Goal: Transaction & Acquisition: Purchase product/service

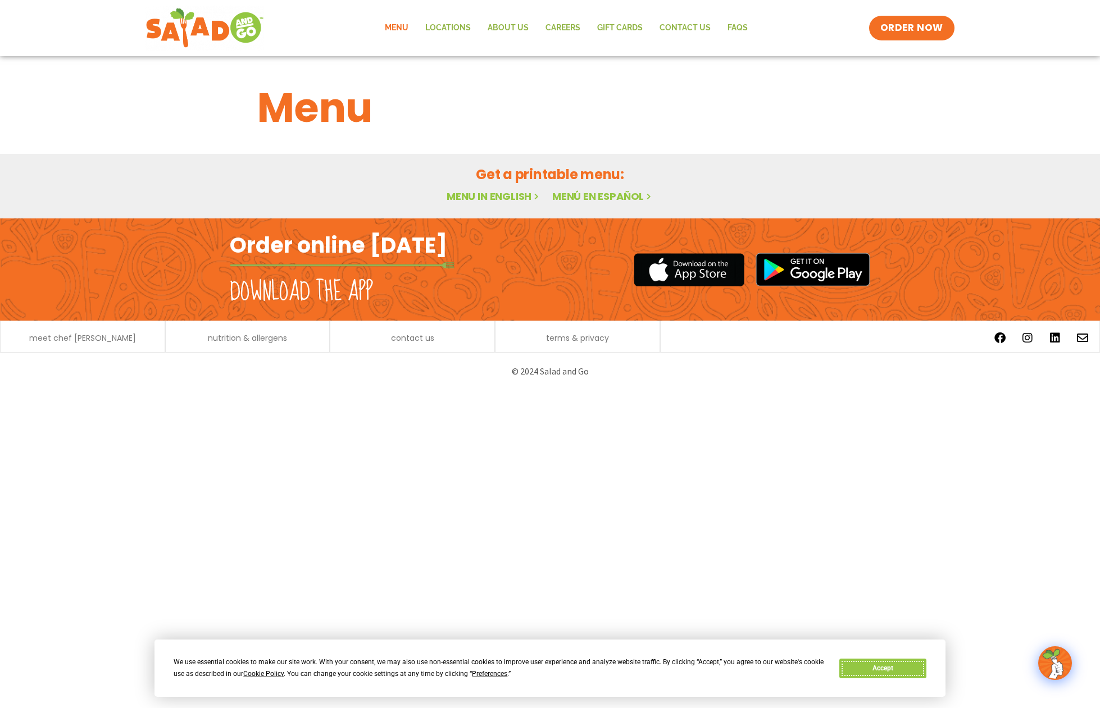
click at [869, 666] on button "Accept" at bounding box center [882, 669] width 86 height 20
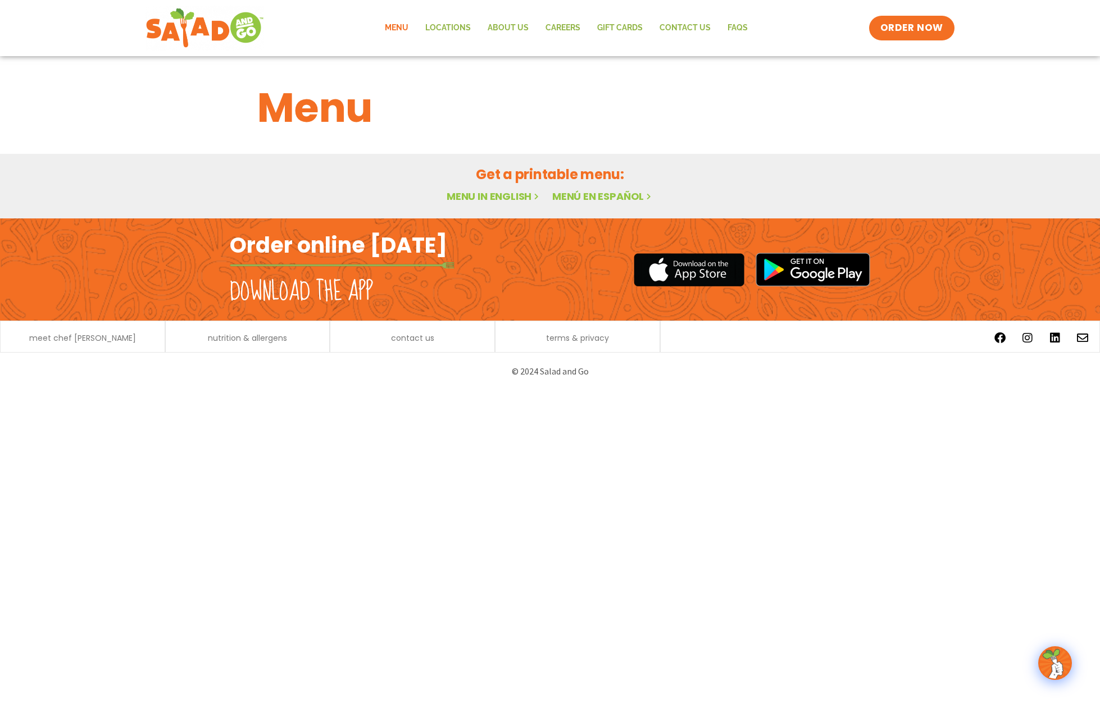
click at [514, 199] on link "Menu in English" at bounding box center [494, 196] width 94 height 14
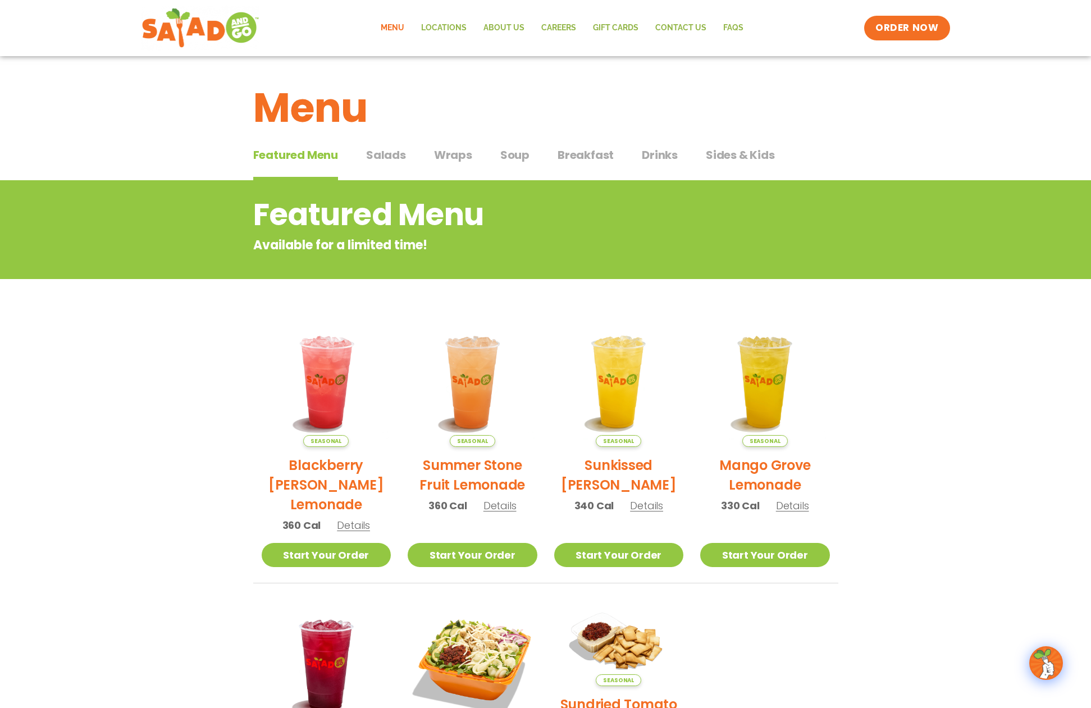
click at [402, 157] on span "Salads" at bounding box center [386, 155] width 40 height 17
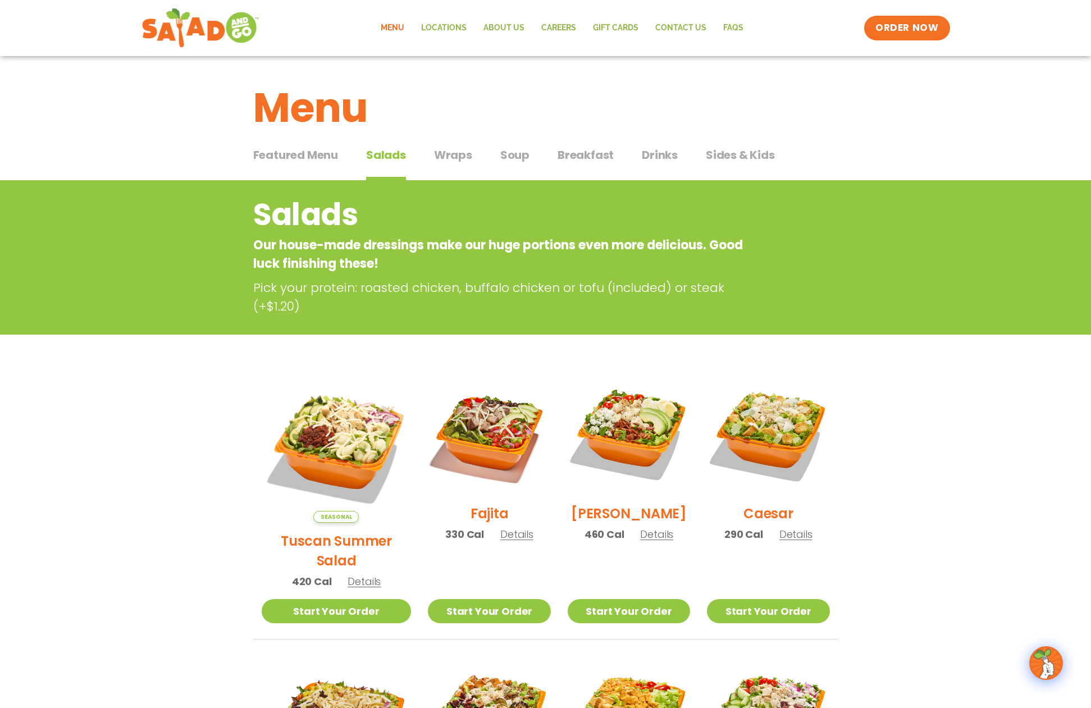
click at [454, 154] on span "Wraps" at bounding box center [453, 155] width 38 height 17
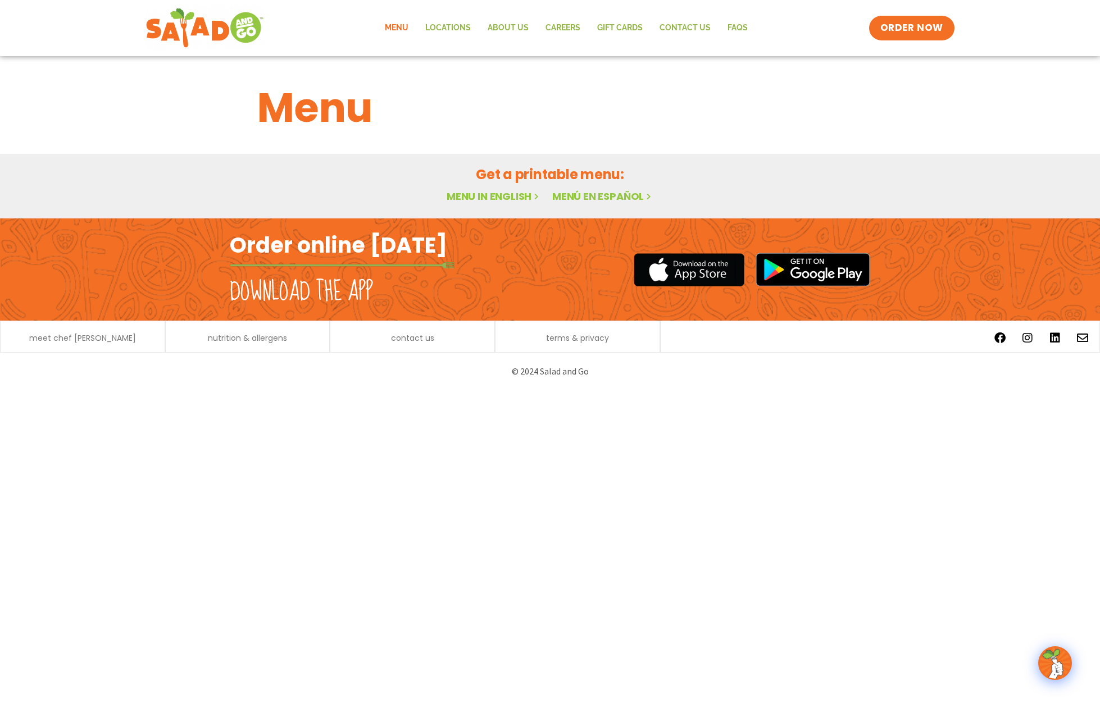
click at [512, 198] on link "Menu in English" at bounding box center [494, 196] width 94 height 14
click at [467, 193] on link "Menu in English" at bounding box center [494, 196] width 94 height 14
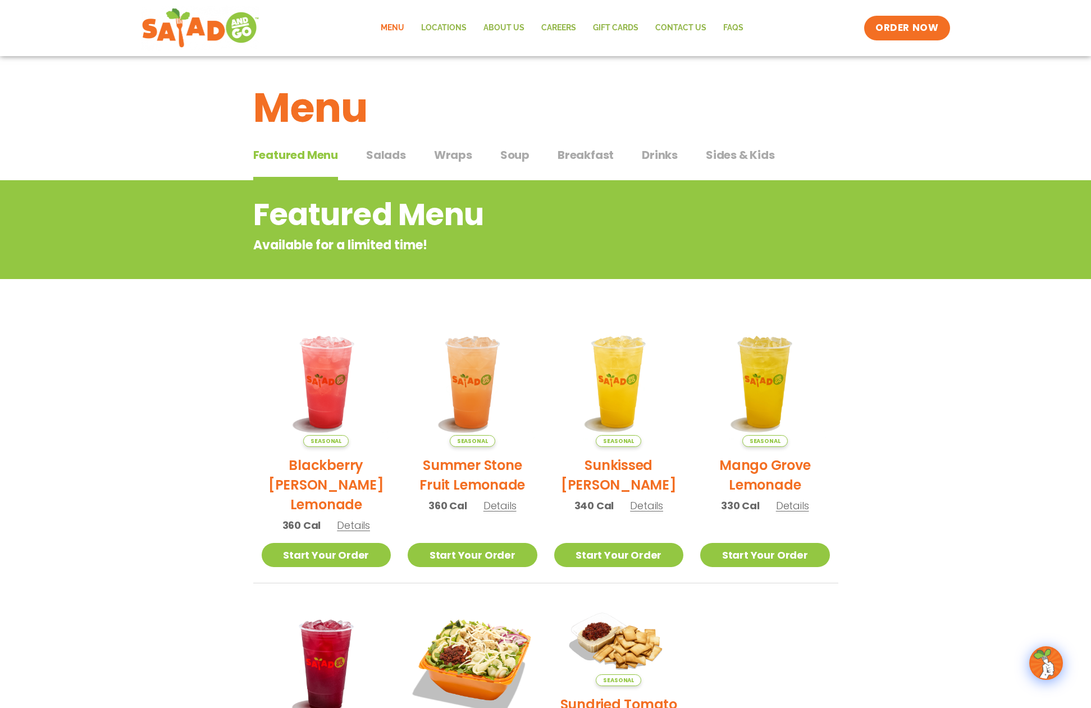
click at [390, 153] on span "Salads" at bounding box center [386, 155] width 40 height 17
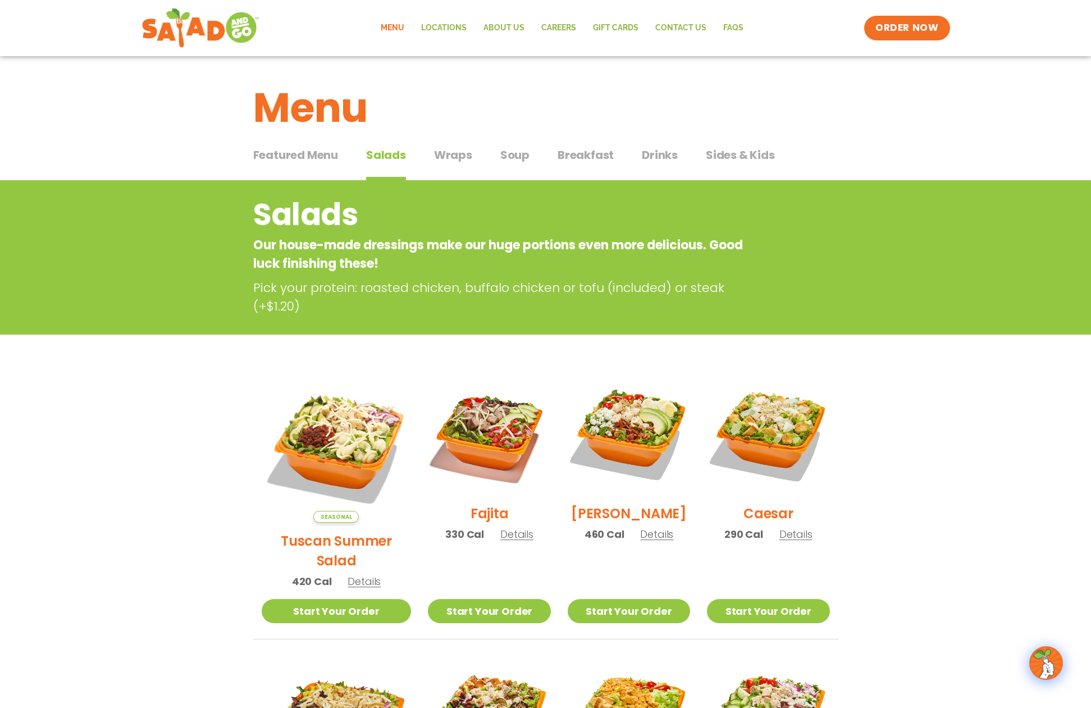
click at [453, 151] on span "Wraps" at bounding box center [453, 155] width 38 height 17
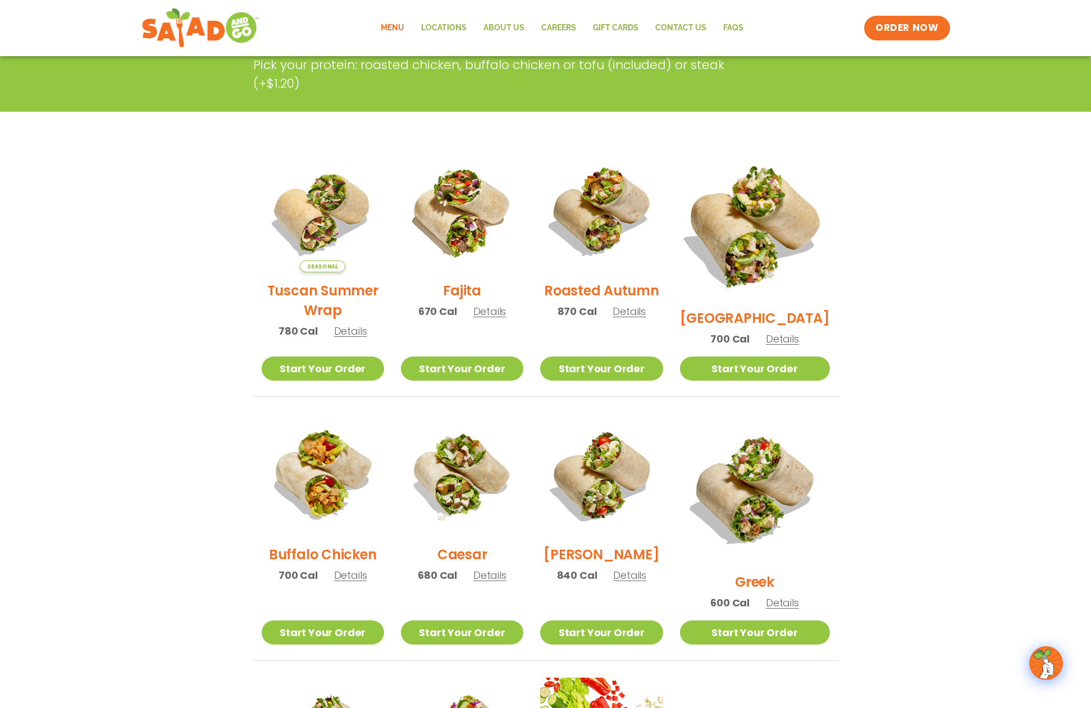
scroll to position [225, 0]
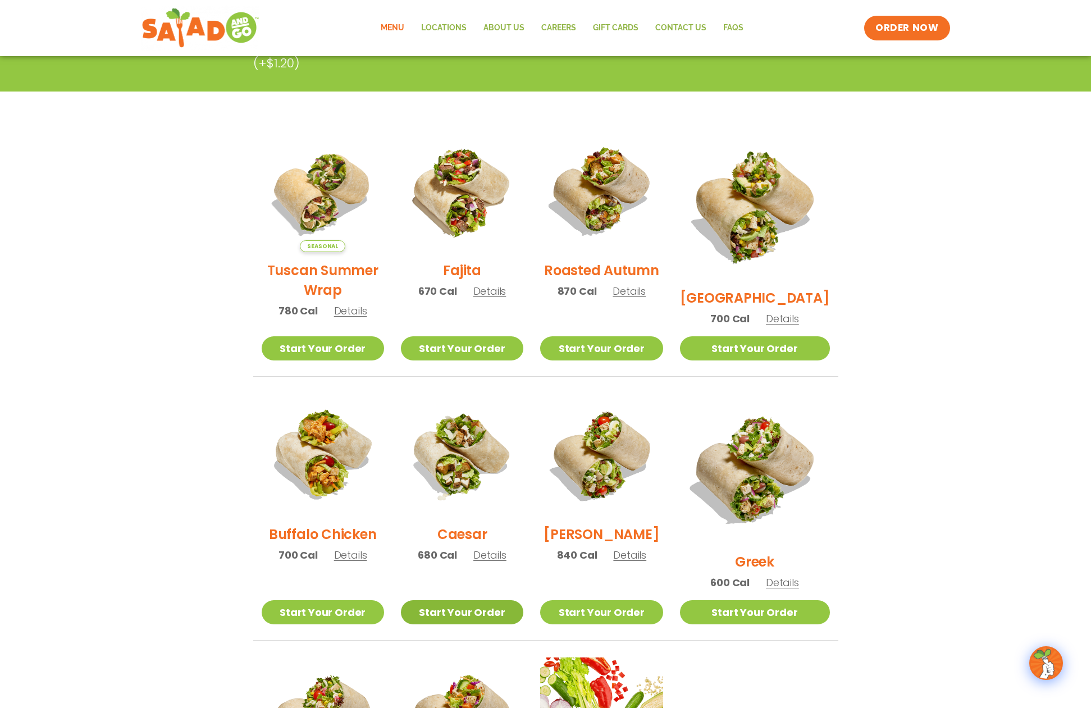
click at [485, 600] on link "Start Your Order" at bounding box center [462, 612] width 122 height 24
